Goal: Task Accomplishment & Management: Use online tool/utility

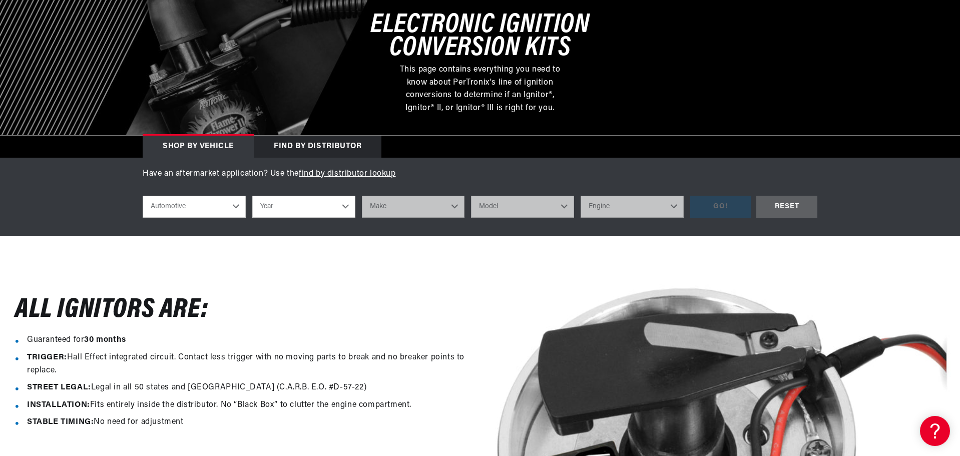
scroll to position [0, 625]
click at [344, 207] on select "Year [DATE] 2021 2020 2019 2018 2017 2016 2015 2014 2013 2012 2011 2010 2009 20…" at bounding box center [303, 207] width 103 height 22
select select "1969"
click at [252, 196] on select "Year [DATE] 2021 2020 2019 2018 2017 2016 2015 2014 2013 2012 2011 2010 2009 20…" at bounding box center [303, 207] width 103 height 22
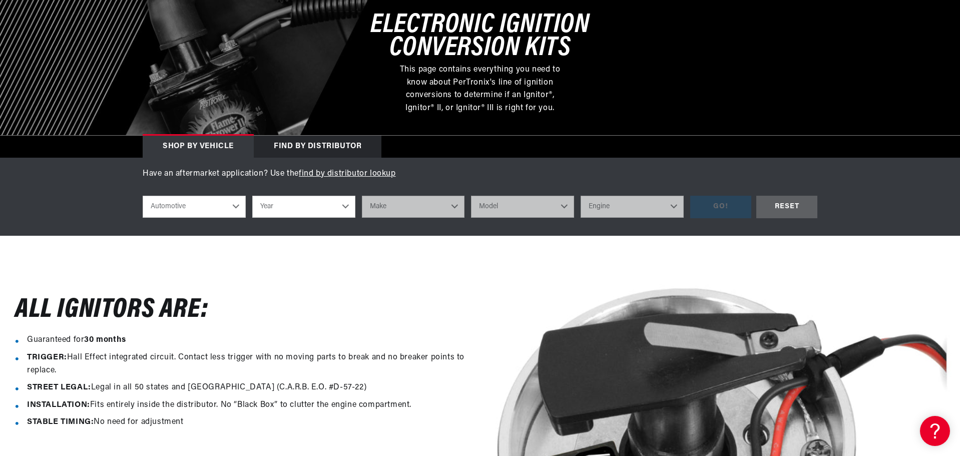
select select "1969"
click at [453, 204] on select "Make Alfa Romeo American Motors Aston [PERSON_NAME][GEOGRAPHIC_DATA] [PERSON_NA…" at bounding box center [413, 207] width 103 height 22
select select "Buick"
click at [362, 196] on select "Make Alfa Romeo American Motors Aston [PERSON_NAME][GEOGRAPHIC_DATA] [PERSON_NA…" at bounding box center [413, 207] width 103 height 22
select select "Buick"
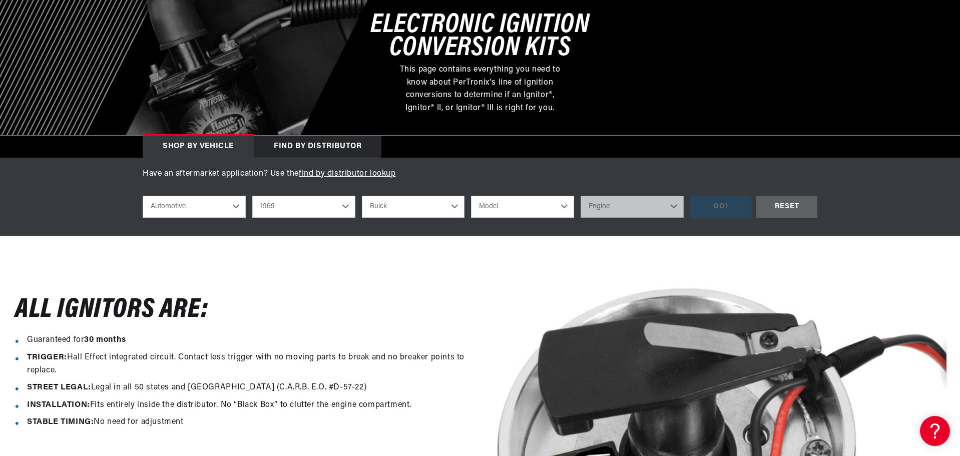
scroll to position [0, 0]
click at [567, 204] on select "Model Electra GS 350 GS 400 LeSabre [GEOGRAPHIC_DATA] Skylark Special Sportwago…" at bounding box center [522, 207] width 103 height 22
select select "Wildcat"
click at [471, 196] on select "Model Electra GS 350 GS 400 LeSabre [GEOGRAPHIC_DATA] Skylark Special Sportwago…" at bounding box center [522, 207] width 103 height 22
select select "Wildcat"
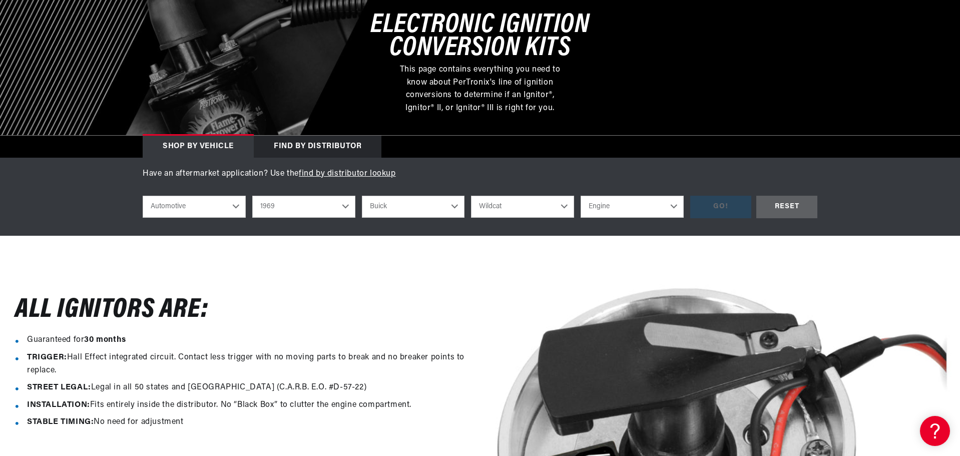
click at [673, 205] on select "Engine 430cid / 7.0L" at bounding box center [632, 207] width 103 height 22
select select "430cid-7.0L"
click at [581, 196] on select "Engine 430cid / 7.0L" at bounding box center [632, 207] width 103 height 22
select select "430cid-7.0L"
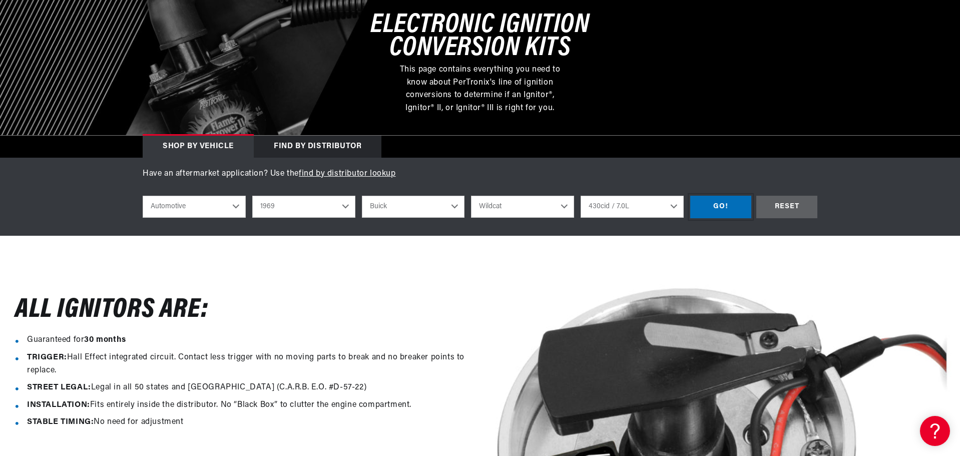
click at [728, 205] on div "GO!" at bounding box center [720, 207] width 61 height 23
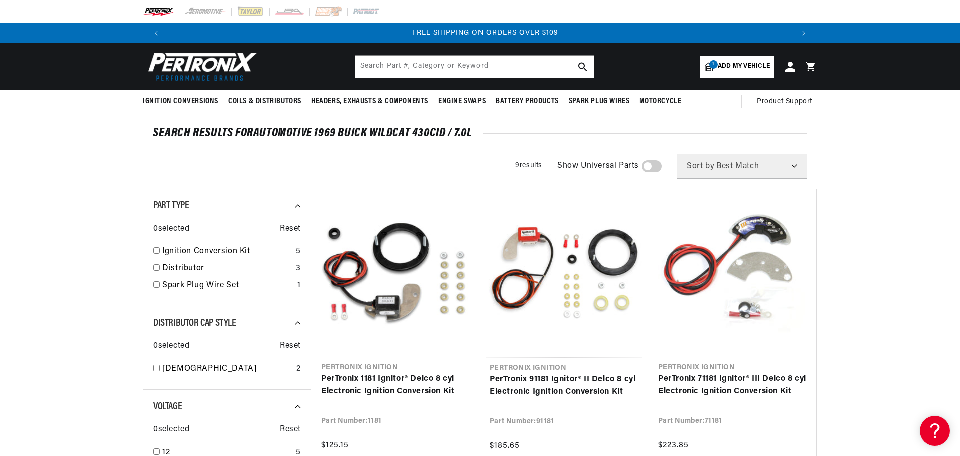
click at [747, 66] on span "Add my vehicle" at bounding box center [744, 67] width 52 height 10
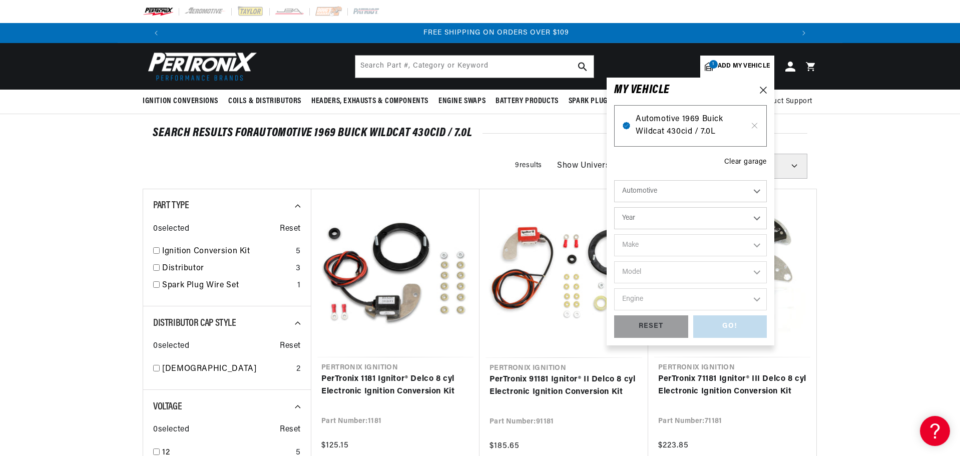
scroll to position [0, 1250]
click at [695, 121] on span "Automotive 1969 Buick Wildcat 430cid / 7.0L" at bounding box center [691, 126] width 110 height 26
